Goal: Find specific page/section: Find specific page/section

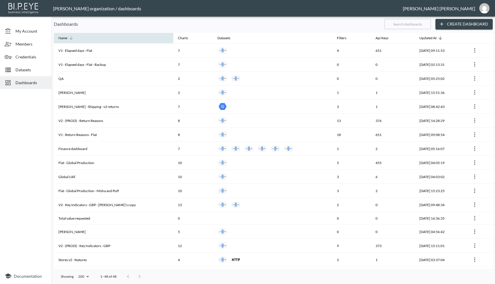
click at [72, 39] on icon at bounding box center [70, 37] width 5 height 5
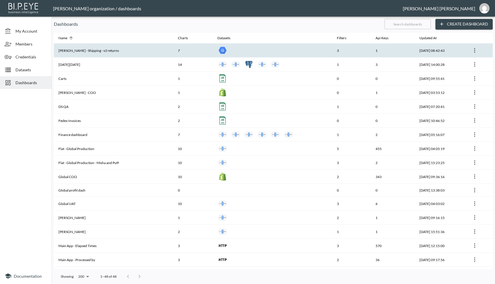
click at [72, 51] on th "[PERSON_NAME] - Shipping - v2 returns" at bounding box center [113, 50] width 119 height 14
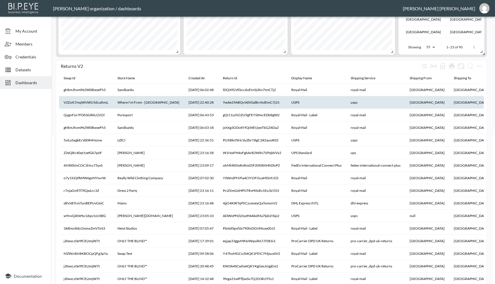
scroll to position [148, 0]
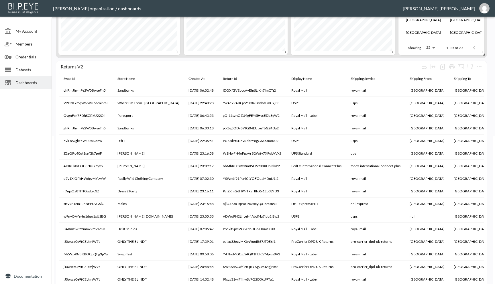
click at [28, 70] on span "Datasets" at bounding box center [30, 70] width 31 height 6
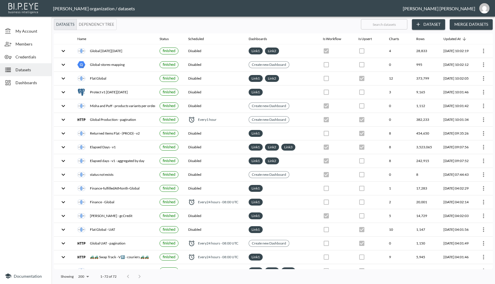
click at [29, 80] on span "Dashboards" at bounding box center [30, 83] width 31 height 6
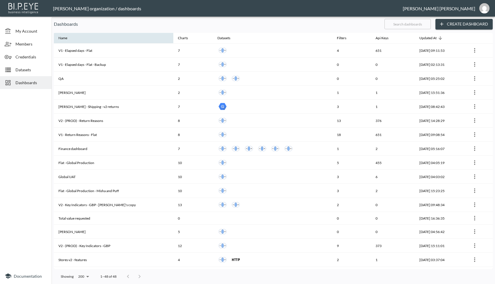
click at [124, 39] on th "Name" at bounding box center [113, 38] width 119 height 11
click at [62, 41] on div "Name" at bounding box center [62, 38] width 9 height 7
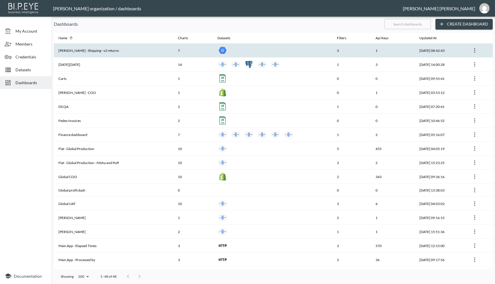
click at [102, 50] on th "[PERSON_NAME] - Shipping - v2 returns" at bounding box center [113, 50] width 119 height 14
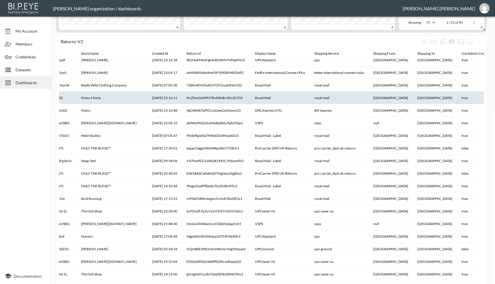
scroll to position [176, 0]
